Goal: Task Accomplishment & Management: Manage account settings

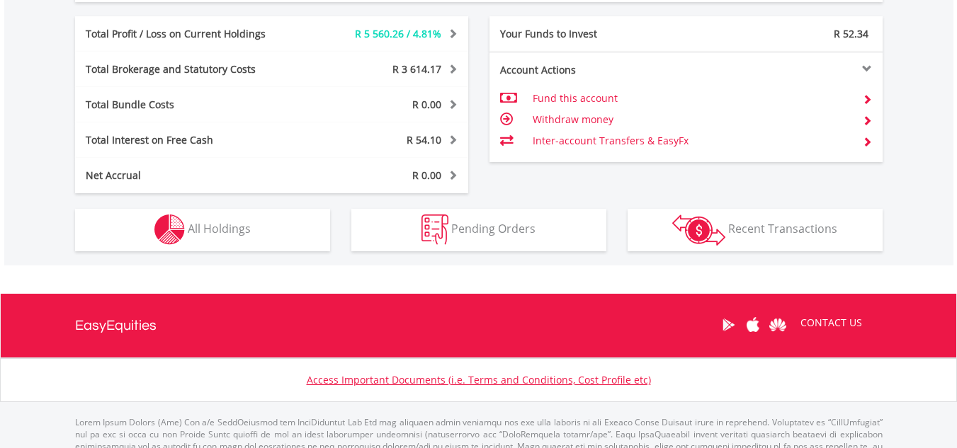
scroll to position [765, 0]
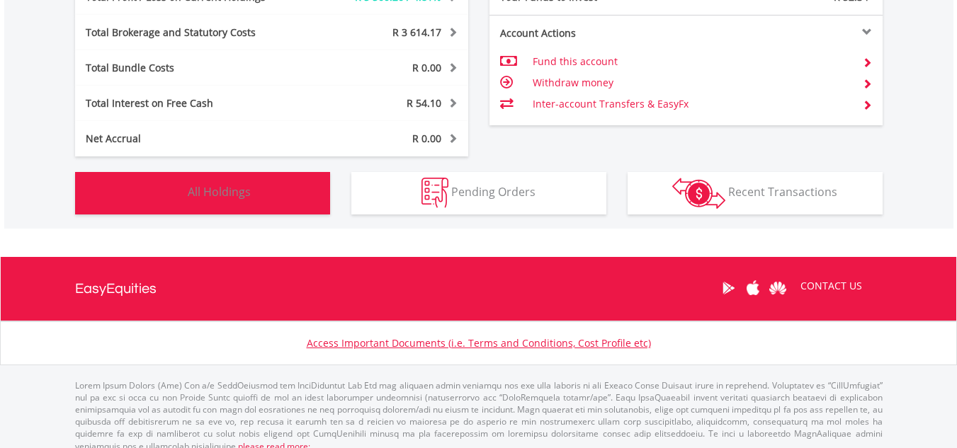
click at [242, 192] on span "All Holdings" at bounding box center [219, 192] width 63 height 16
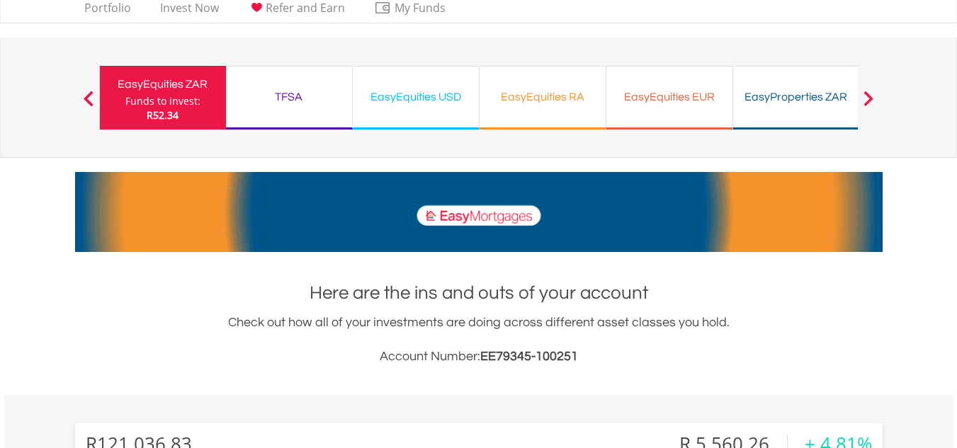
scroll to position [0, 0]
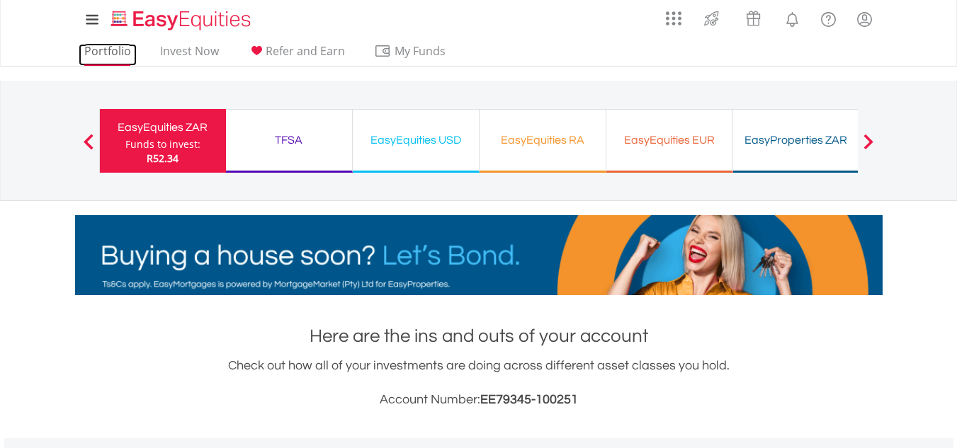
click at [97, 60] on link "Portfolio" at bounding box center [108, 55] width 58 height 22
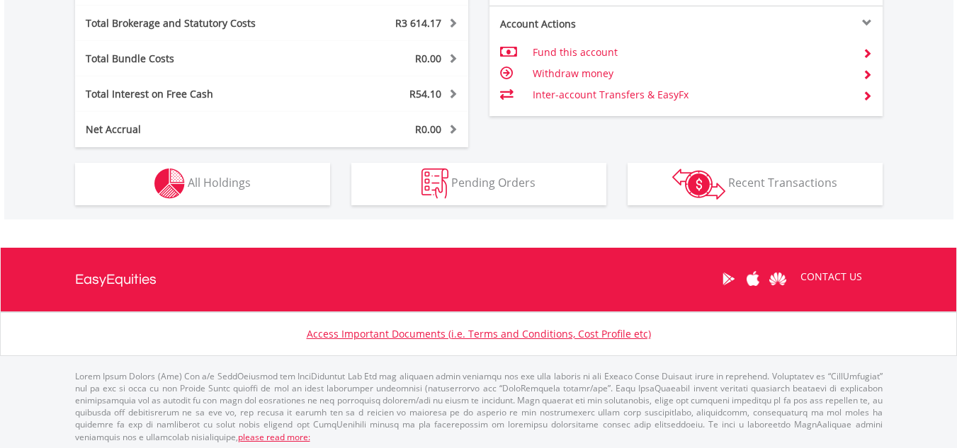
scroll to position [779, 0]
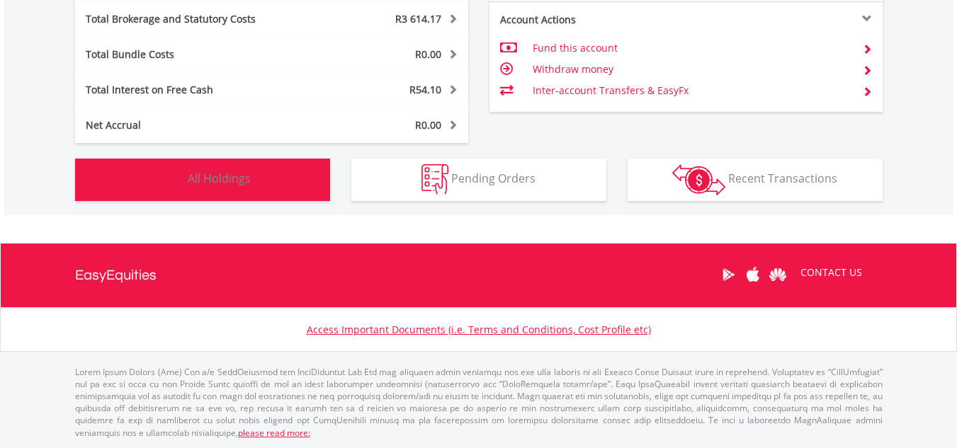
click at [253, 174] on button "Holdings All Holdings" at bounding box center [202, 180] width 255 height 43
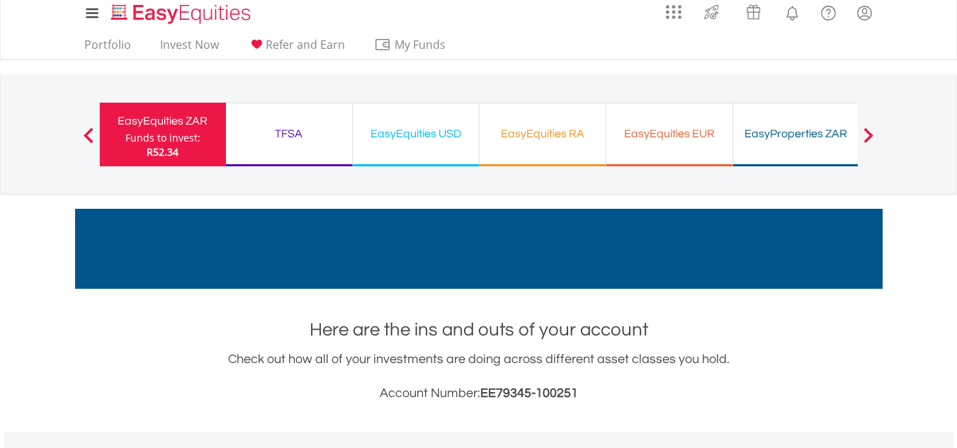
scroll to position [0, 0]
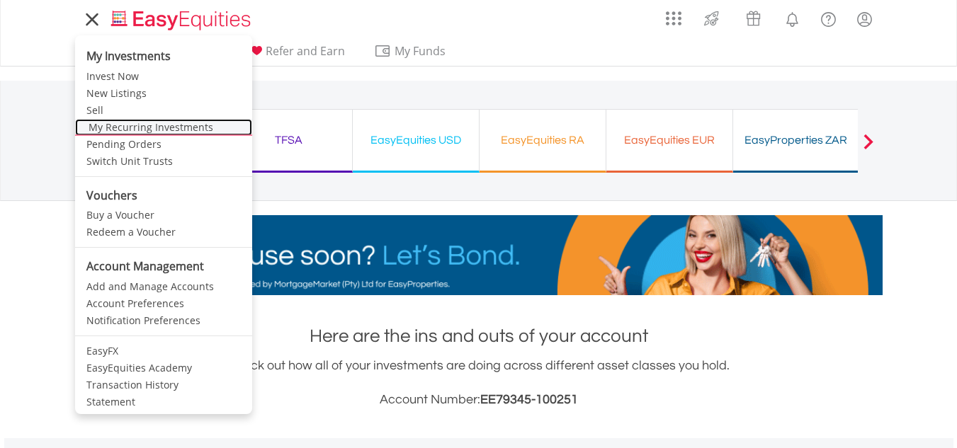
click at [158, 124] on link "My Recurring Investments" at bounding box center [163, 127] width 177 height 17
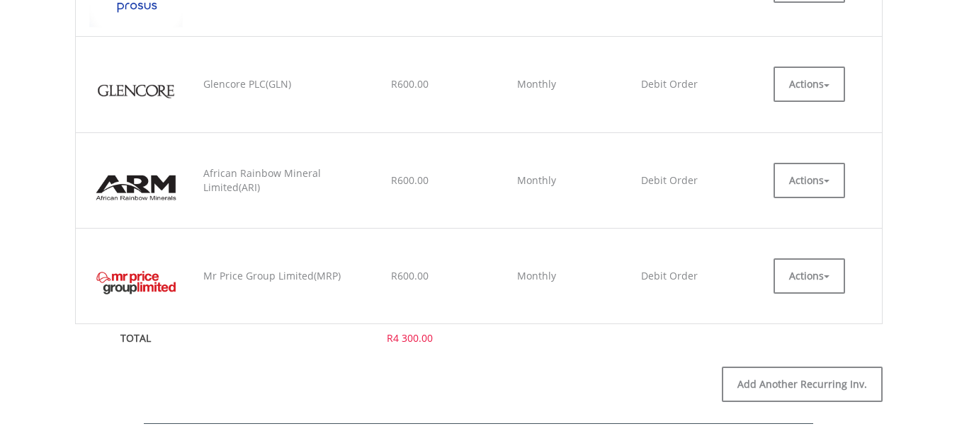
scroll to position [850, 0]
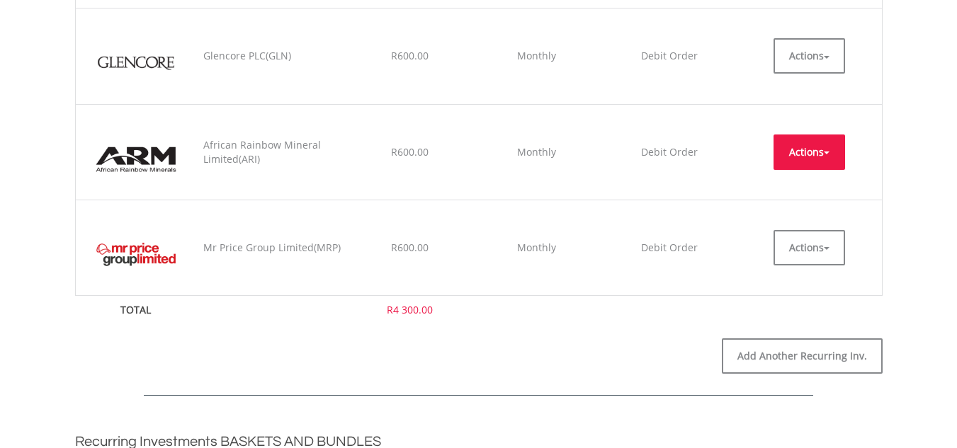
click at [810, 143] on button "Actions" at bounding box center [810, 152] width 72 height 35
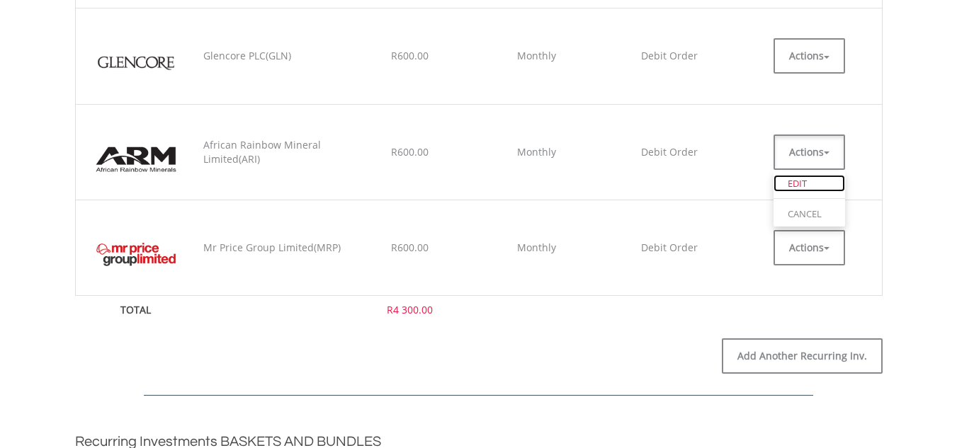
click at [796, 186] on link "EDIT" at bounding box center [810, 184] width 72 height 18
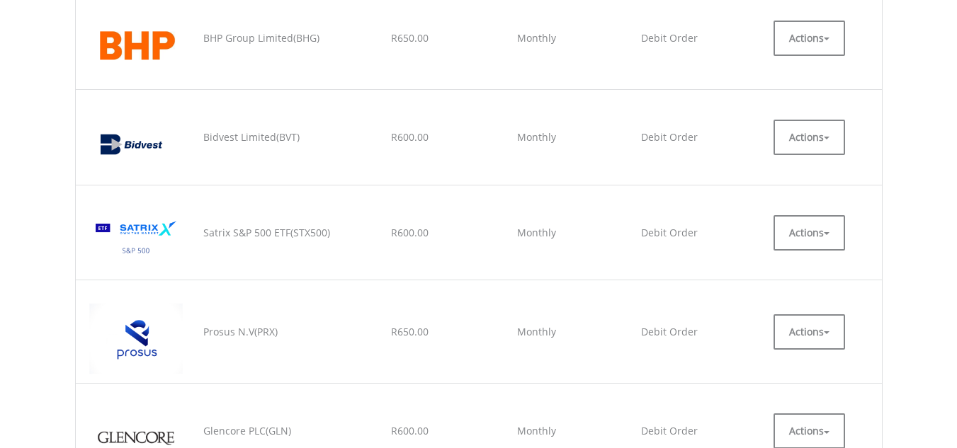
scroll to position [425, 0]
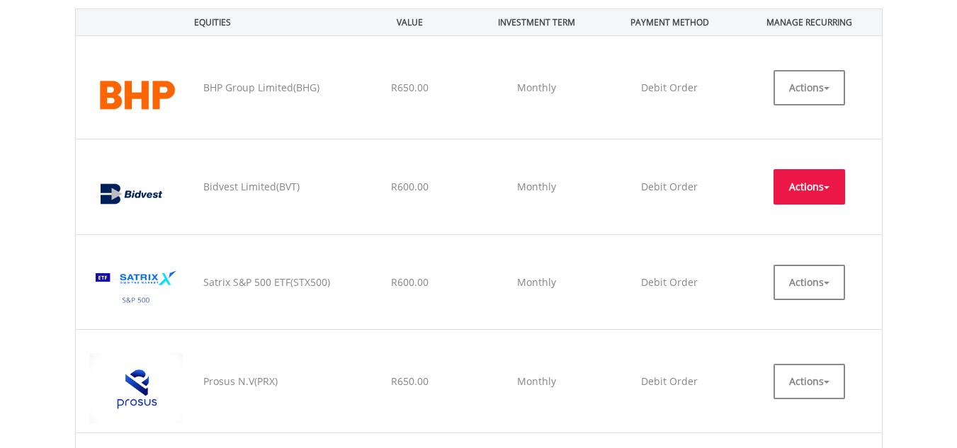
click at [813, 186] on button "Actions" at bounding box center [810, 186] width 72 height 35
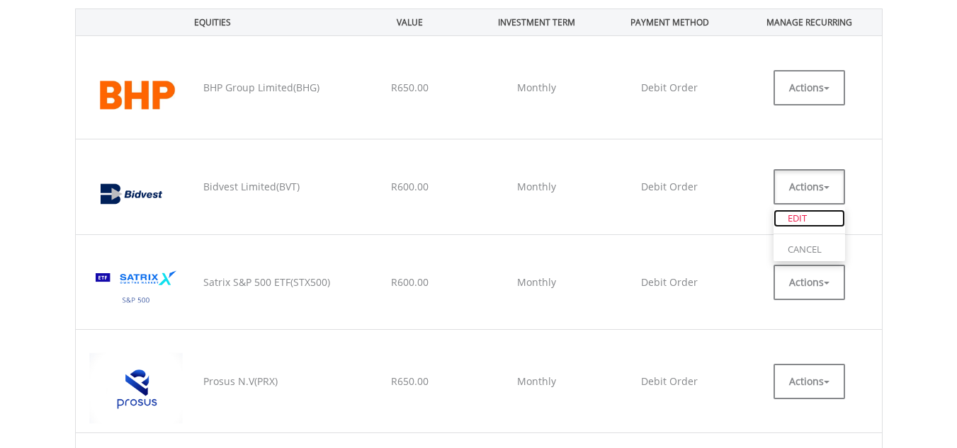
click at [798, 216] on link "EDIT" at bounding box center [810, 219] width 72 height 18
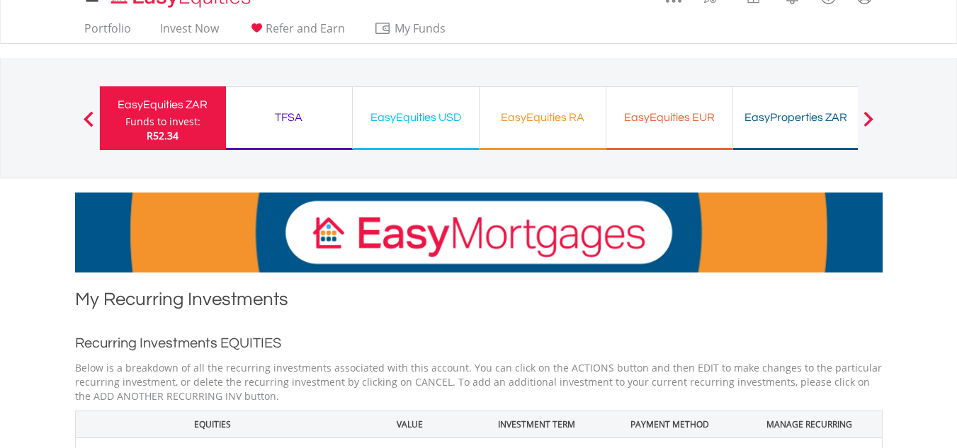
scroll to position [0, 0]
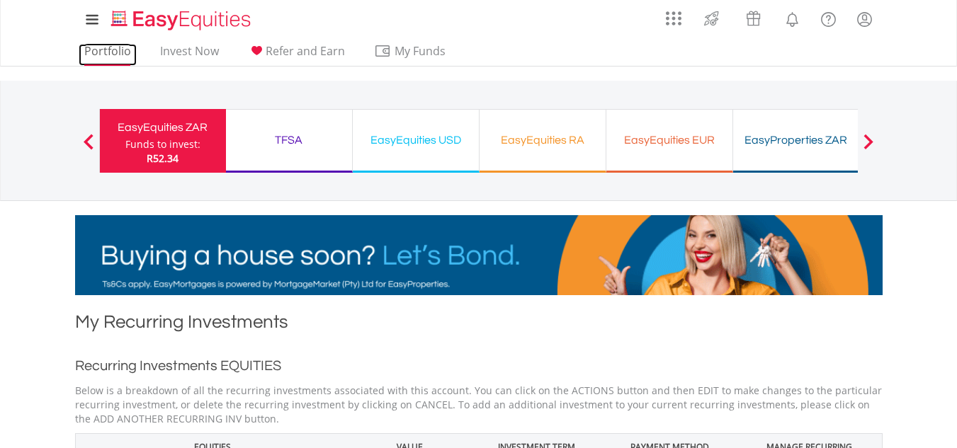
click at [113, 50] on link "Portfolio" at bounding box center [108, 55] width 58 height 22
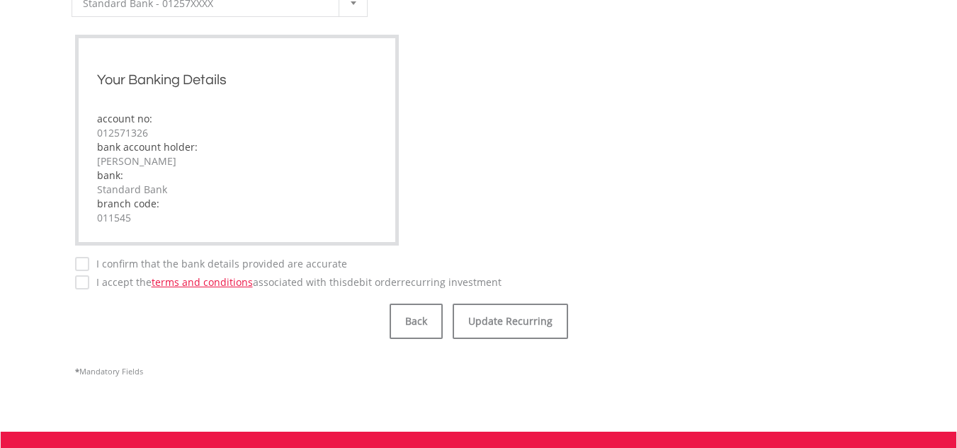
scroll to position [907, 0]
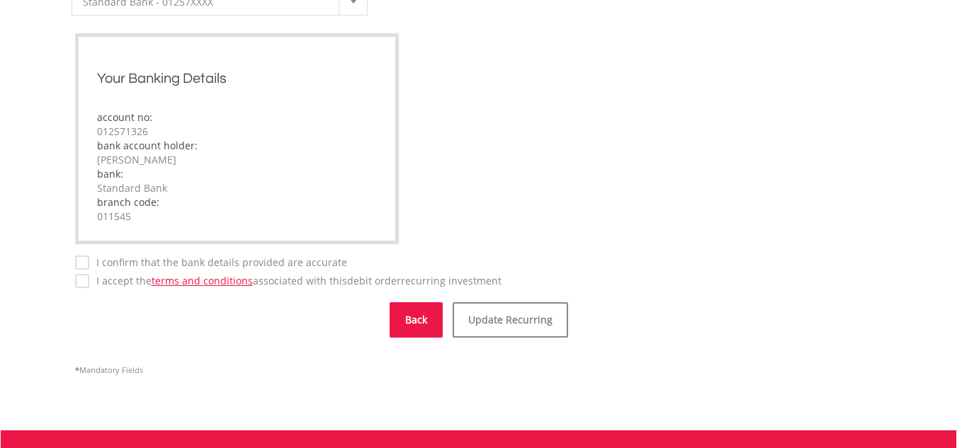
click at [421, 315] on button "Back" at bounding box center [416, 319] width 53 height 35
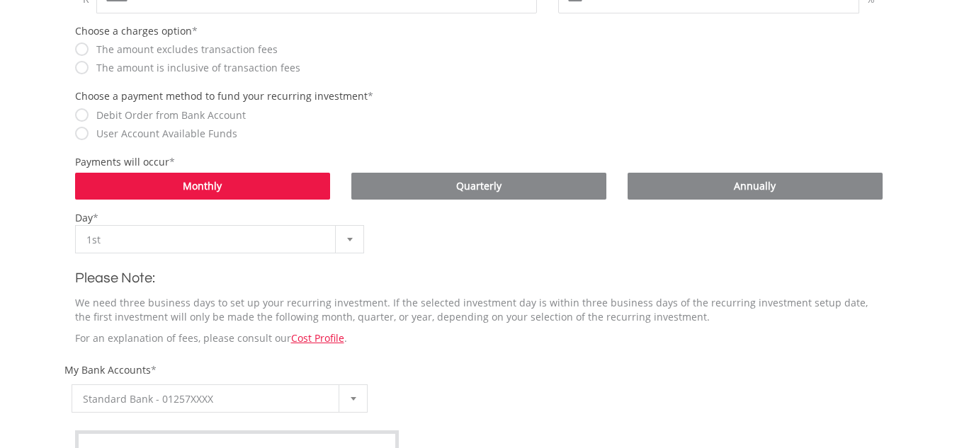
scroll to position [510, 0]
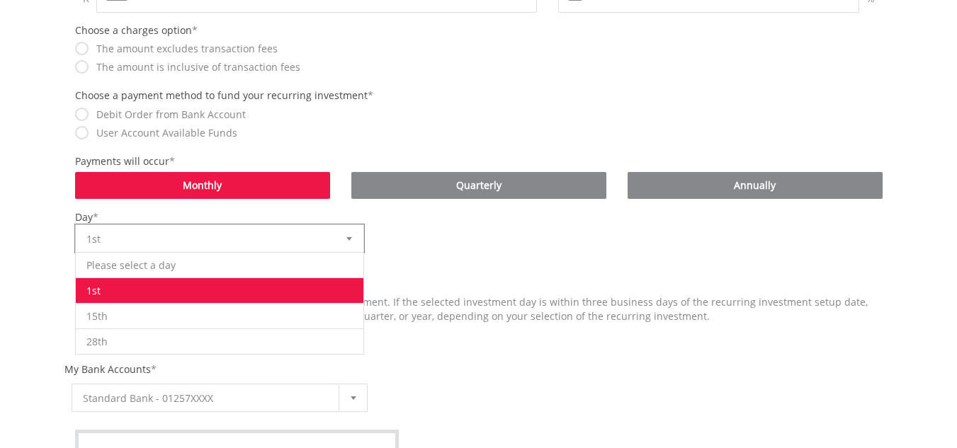
click at [353, 239] on div at bounding box center [349, 238] width 28 height 27
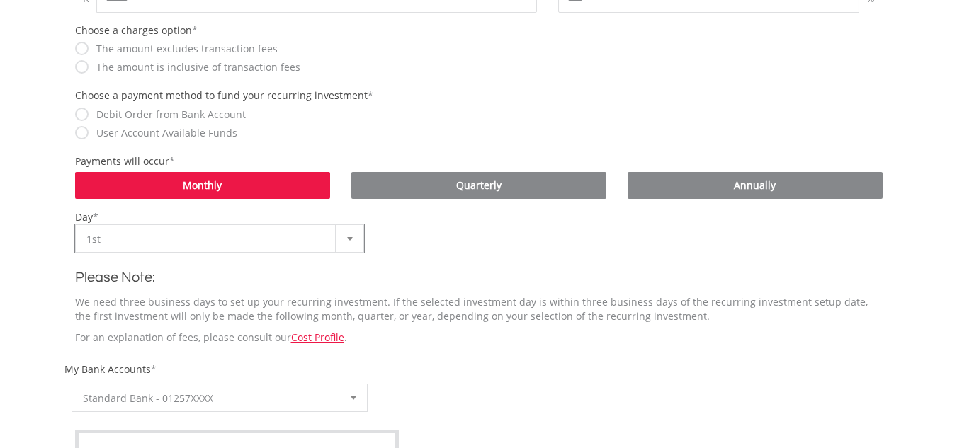
click at [353, 239] on div at bounding box center [349, 238] width 28 height 27
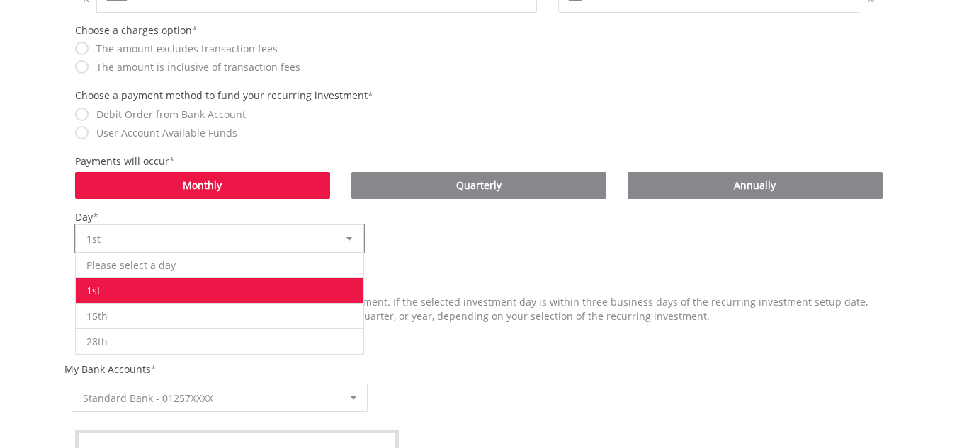
click at [353, 239] on div at bounding box center [349, 238] width 28 height 27
click at [494, 262] on div "Please Note: We need three business days to set up your recurring investment. I…" at bounding box center [478, 302] width 829 height 99
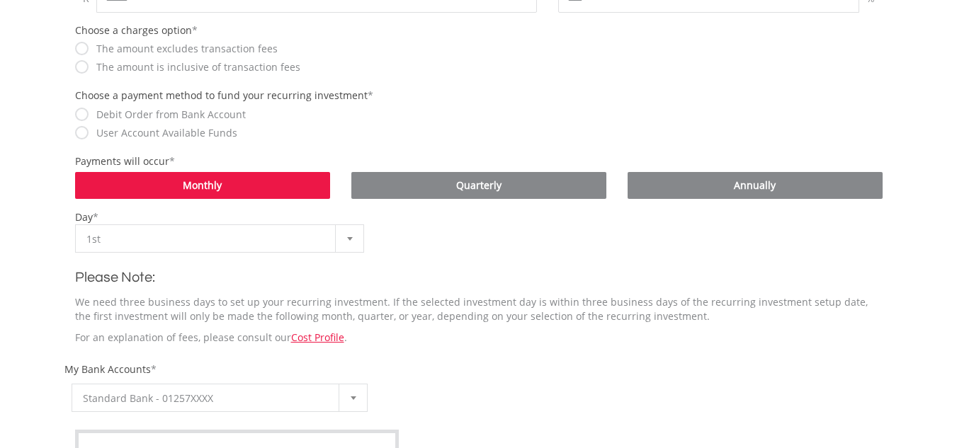
drag, startPoint x: 956, startPoint y: 323, endPoint x: 965, endPoint y: 336, distance: 15.7
click at [956, 336] on html "My Investments Invest Now New Listings Sell My Recurring Investments Pending Or…" at bounding box center [478, 267] width 957 height 1554
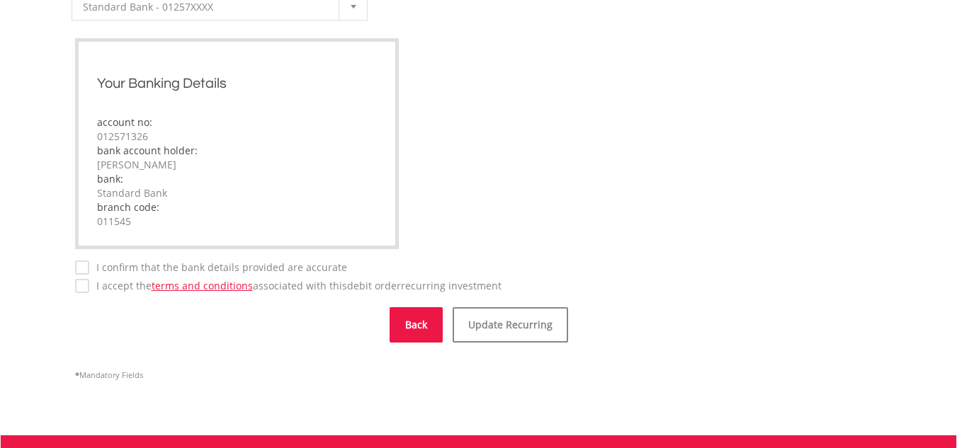
click at [423, 321] on button "Back" at bounding box center [416, 324] width 53 height 35
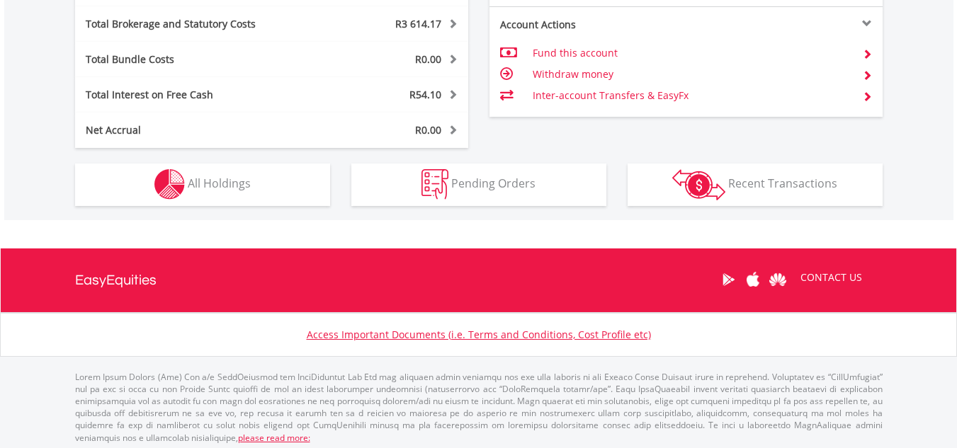
scroll to position [779, 0]
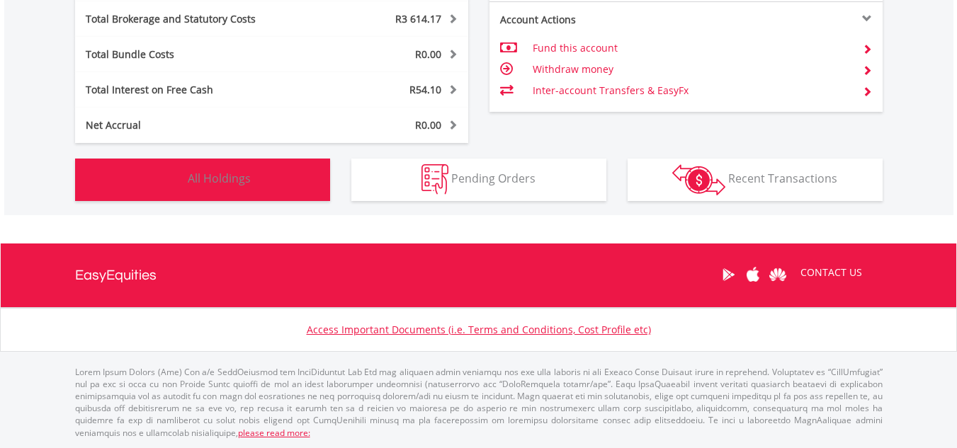
click at [240, 182] on span "All Holdings" at bounding box center [219, 179] width 63 height 16
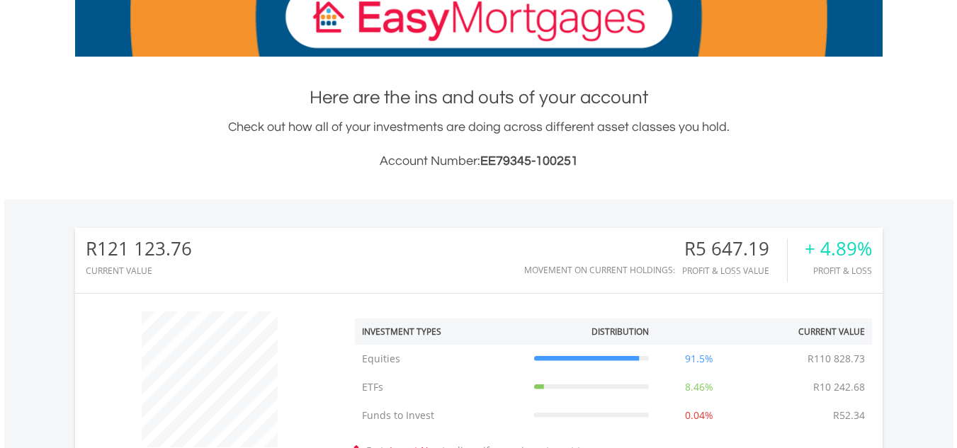
scroll to position [0, 0]
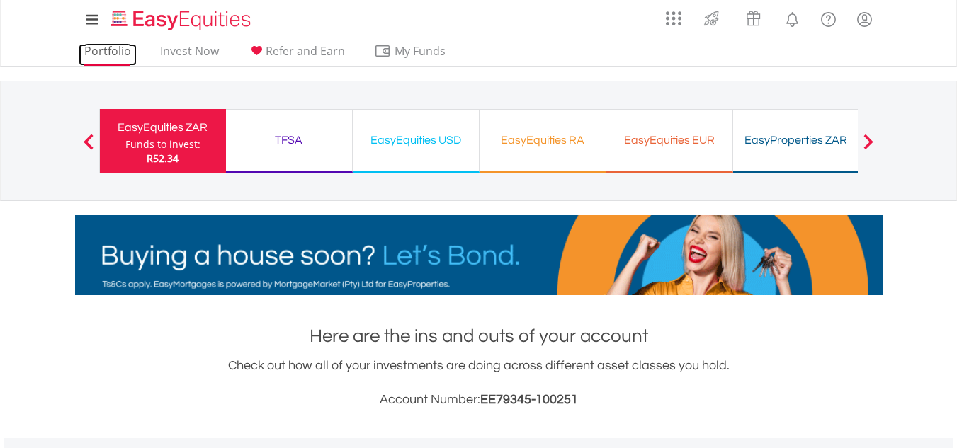
click at [113, 54] on link "Portfolio" at bounding box center [108, 55] width 58 height 22
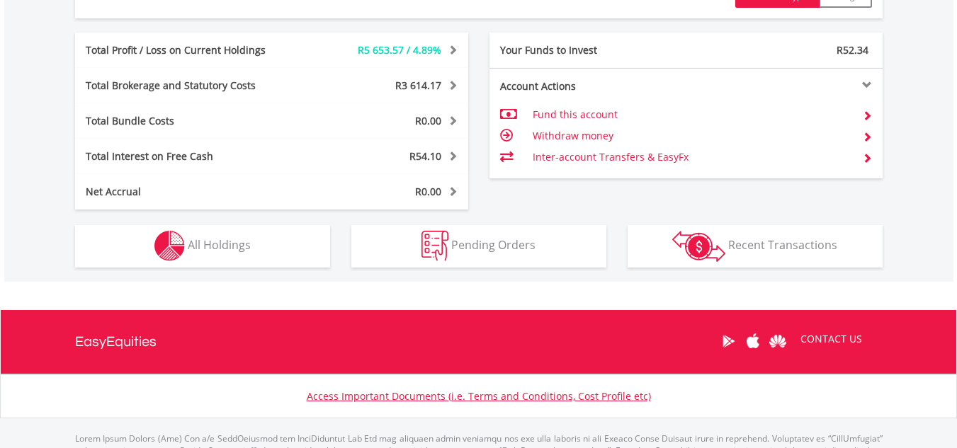
scroll to position [720, 0]
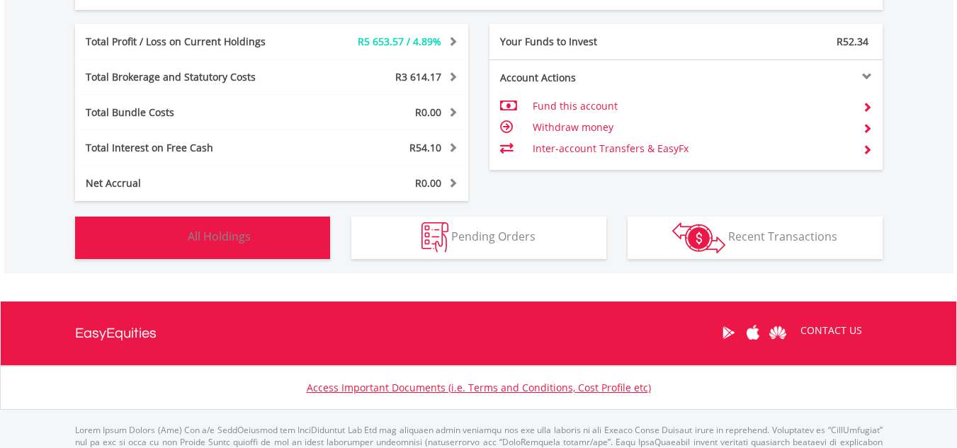
click at [220, 234] on span "All Holdings" at bounding box center [219, 237] width 63 height 16
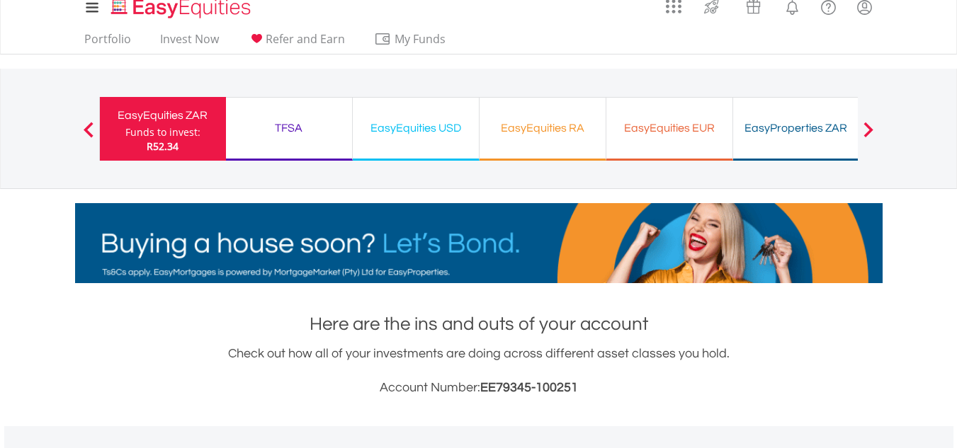
scroll to position [0, 0]
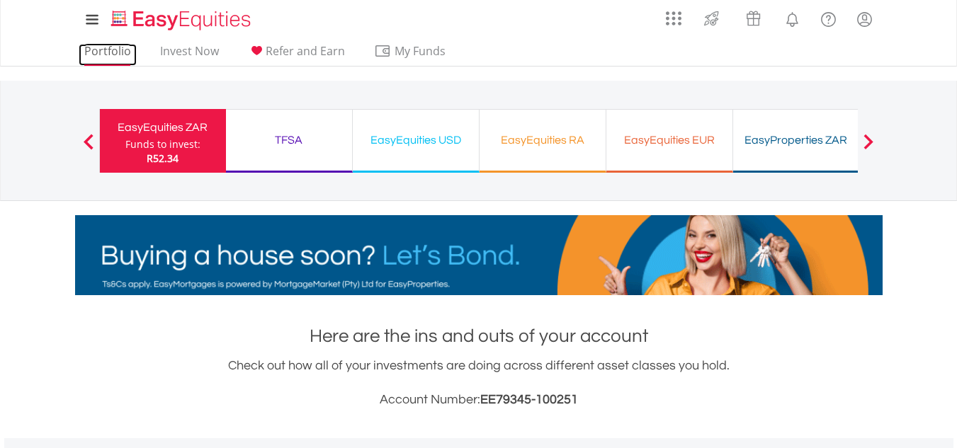
click at [111, 55] on link "Portfolio" at bounding box center [108, 55] width 58 height 22
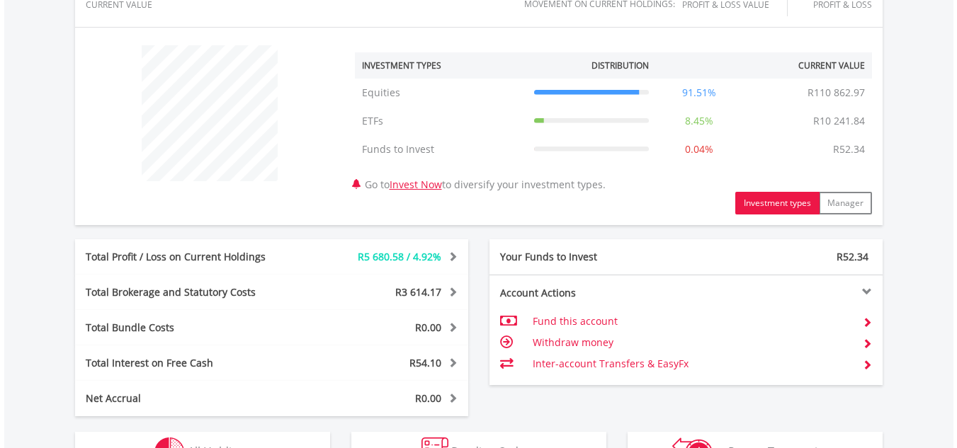
scroll to position [652, 0]
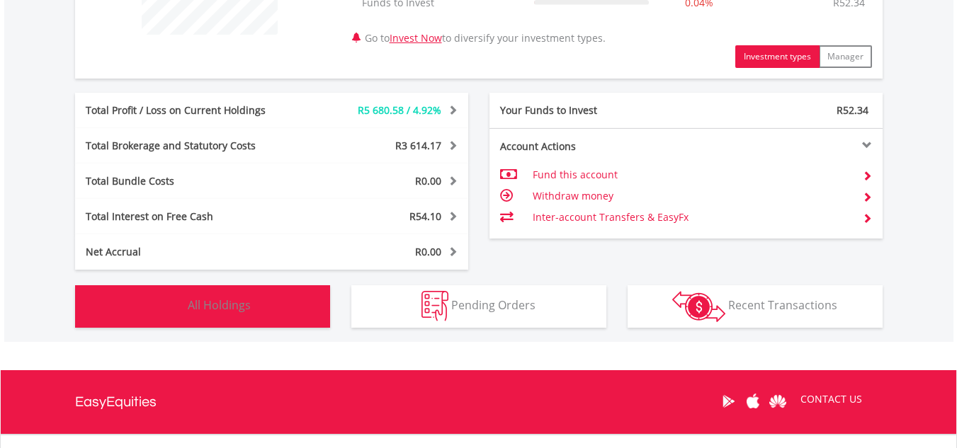
click at [251, 303] on button "Holdings All Holdings" at bounding box center [202, 306] width 255 height 43
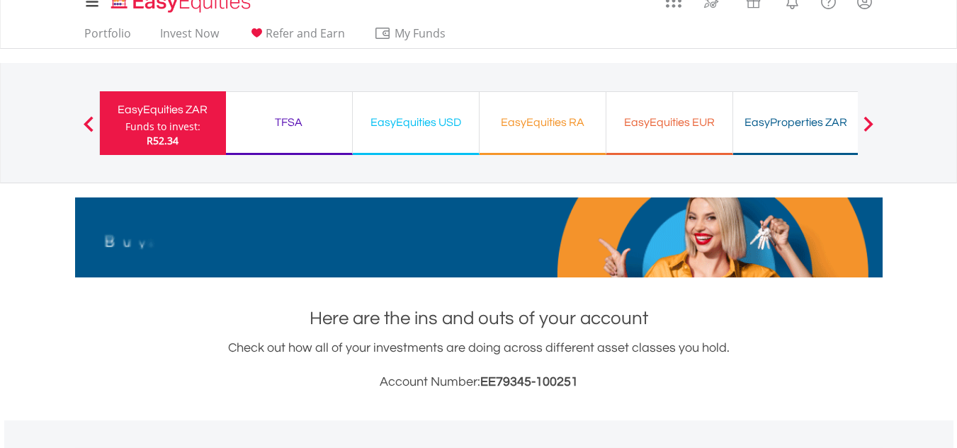
scroll to position [0, 0]
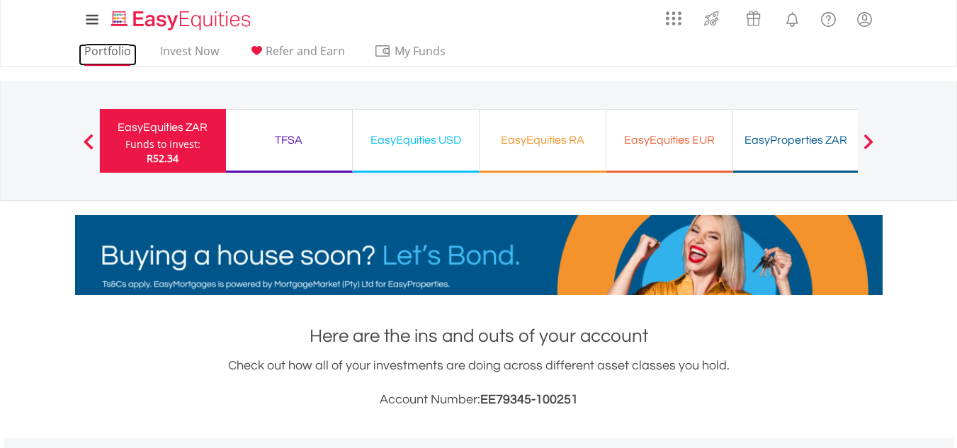
click at [107, 52] on link "Portfolio" at bounding box center [108, 55] width 58 height 22
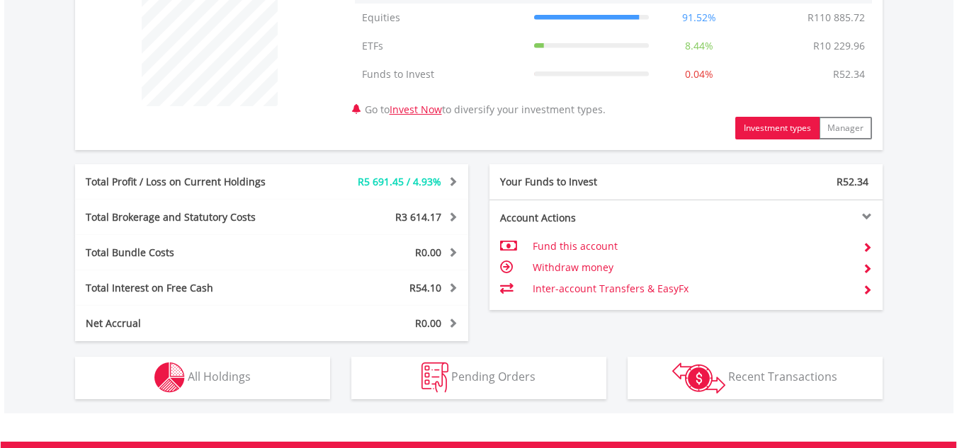
scroll to position [737, 0]
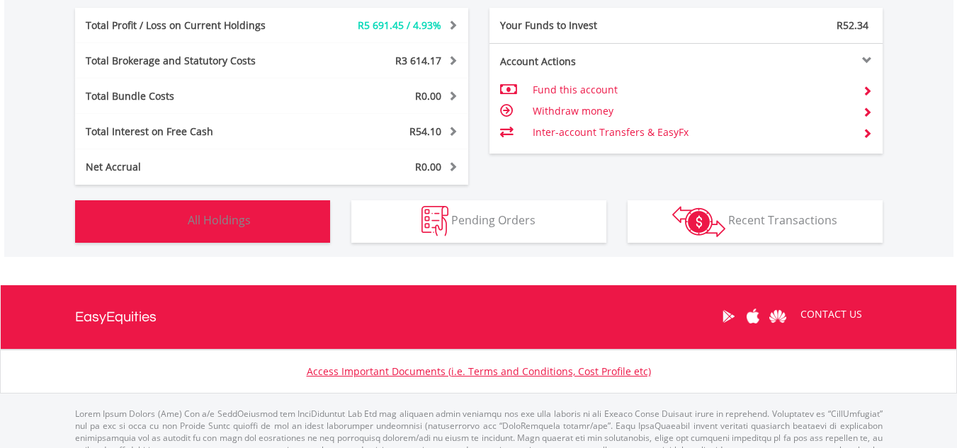
click at [246, 204] on button "Holdings All Holdings" at bounding box center [202, 221] width 255 height 43
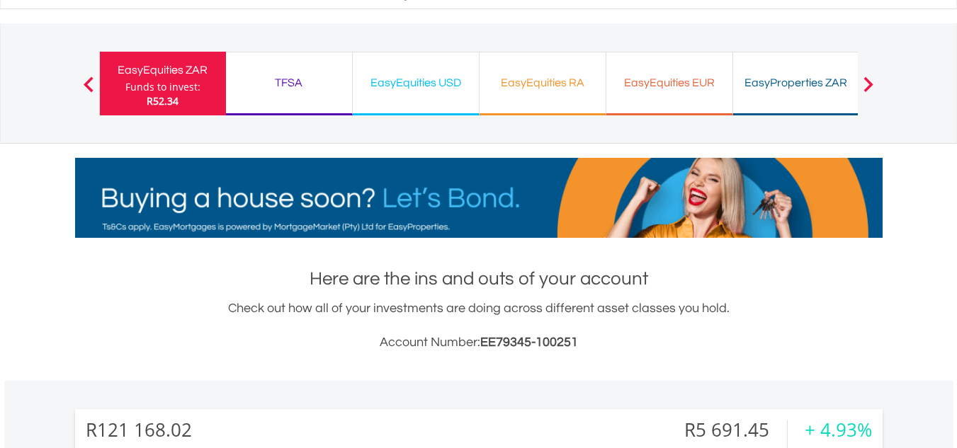
scroll to position [0, 0]
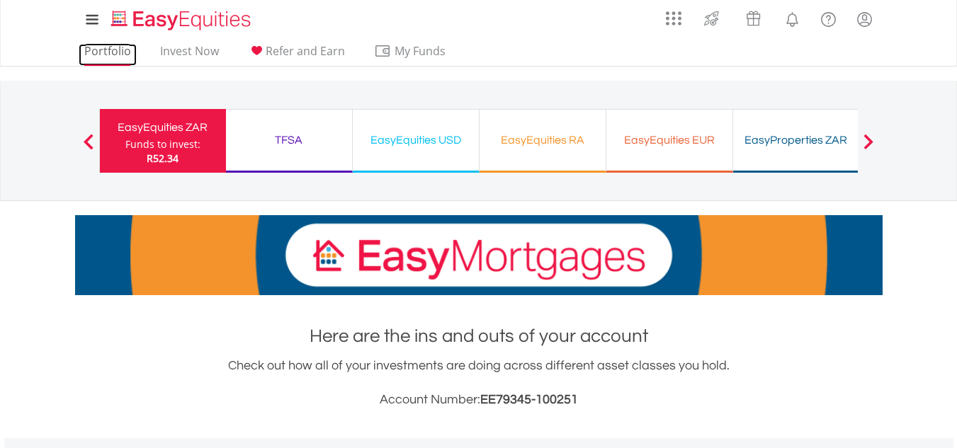
click at [108, 52] on link "Portfolio" at bounding box center [108, 55] width 58 height 22
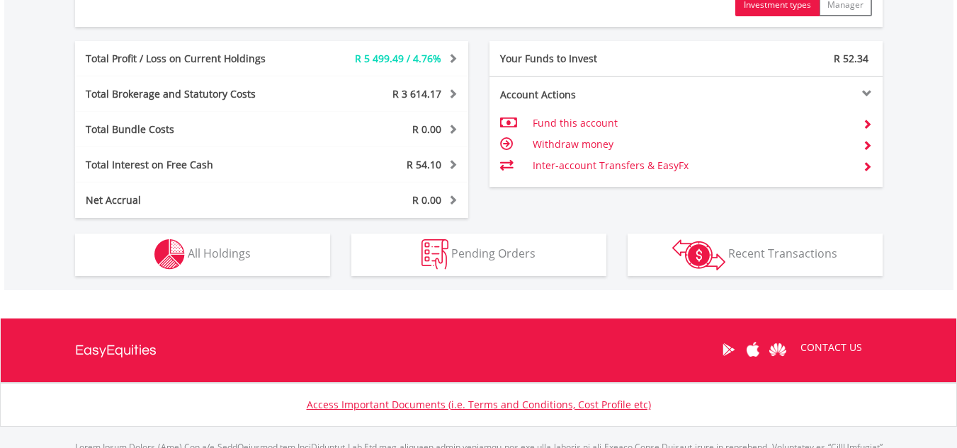
scroll to position [708, 0]
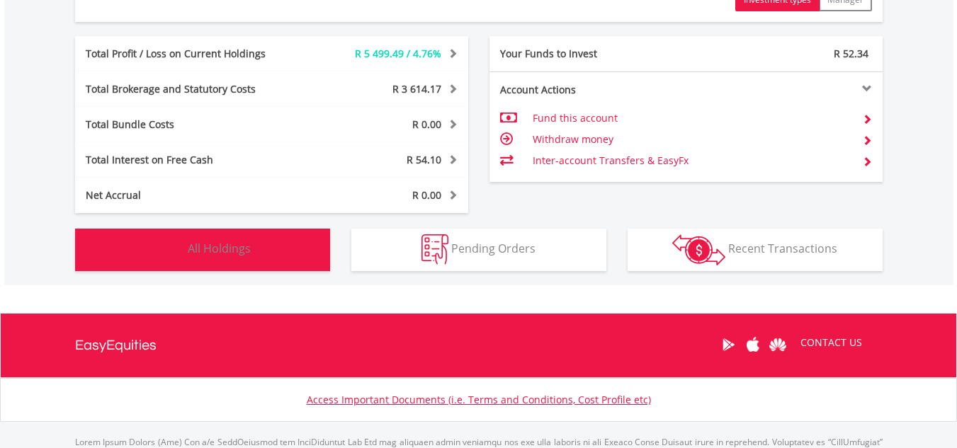
click at [228, 252] on span "All Holdings" at bounding box center [219, 249] width 63 height 16
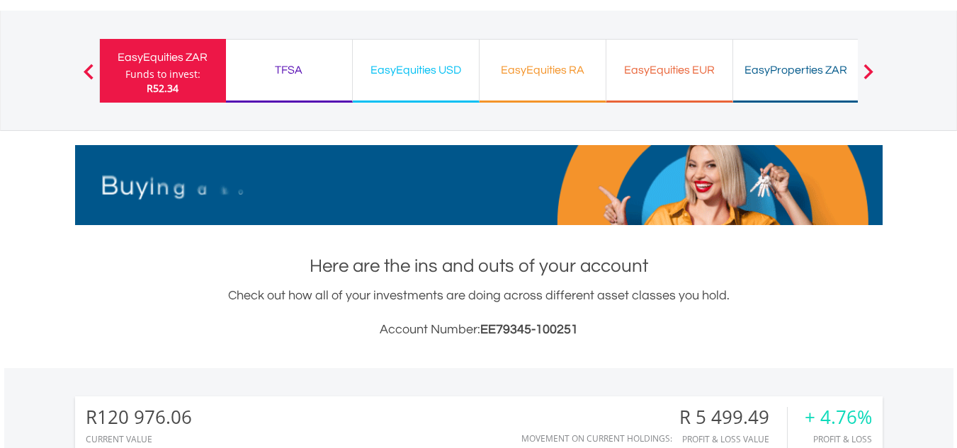
scroll to position [0, 0]
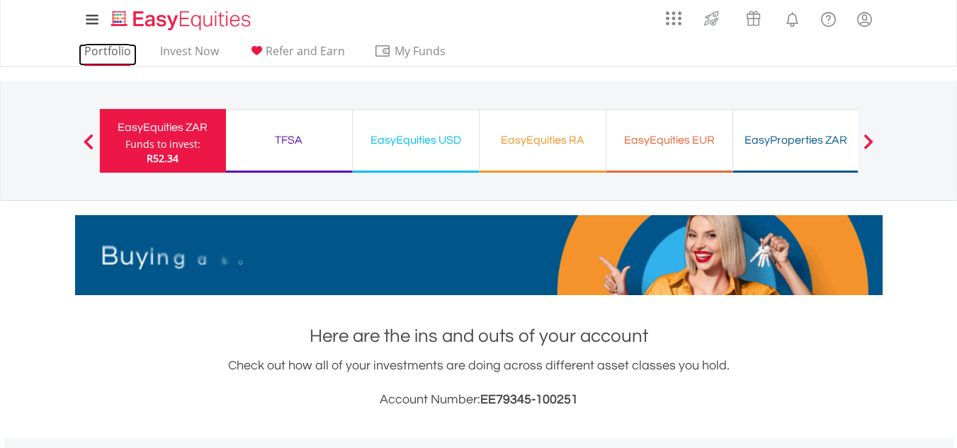
click at [108, 60] on link "Portfolio" at bounding box center [108, 55] width 58 height 22
